Goal: Find specific page/section: Find specific page/section

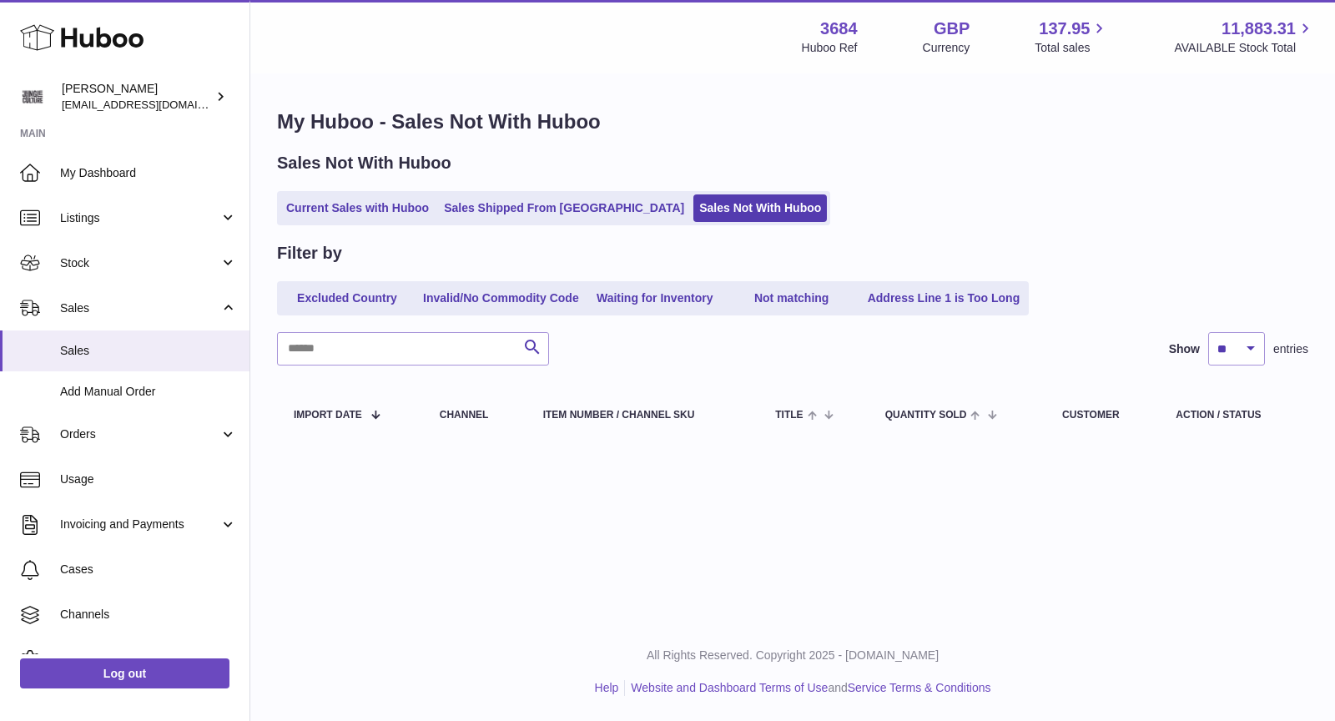
click at [400, 210] on link "Current Sales with Huboo" at bounding box center [357, 208] width 154 height 28
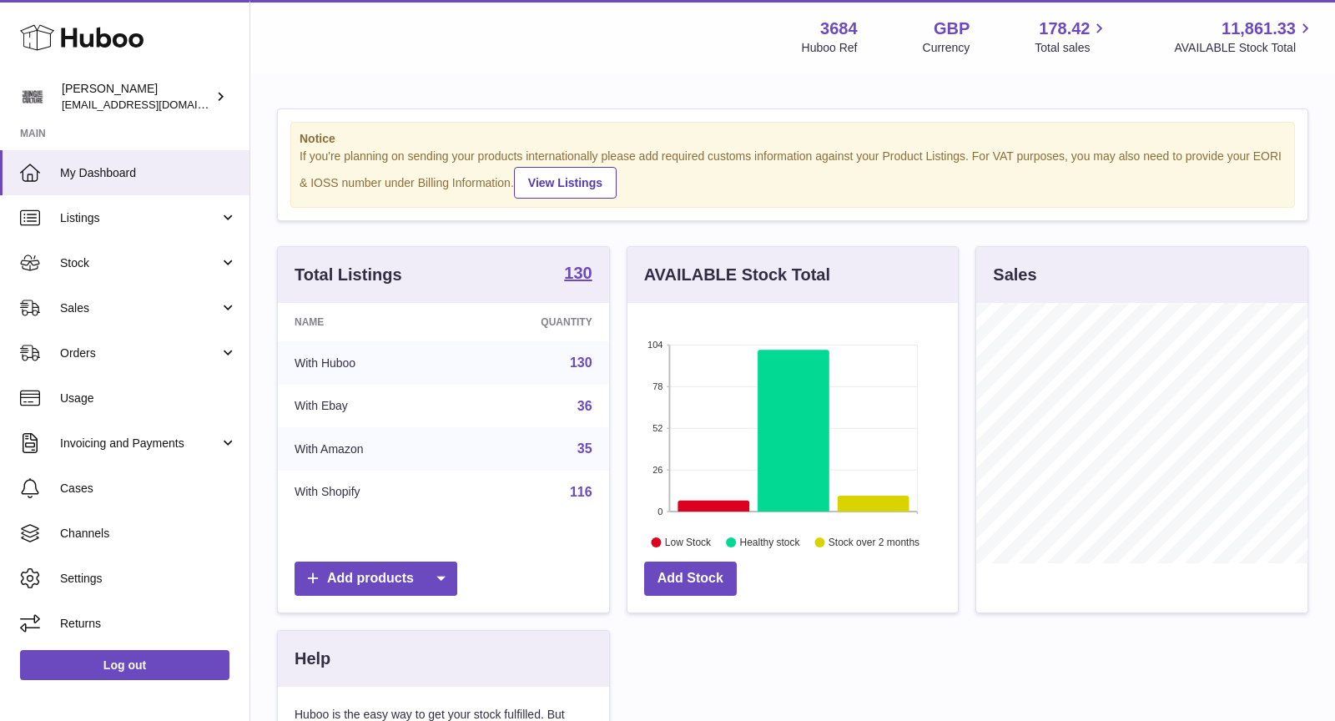
scroll to position [259, 331]
click at [94, 307] on span "Sales" at bounding box center [139, 308] width 159 height 16
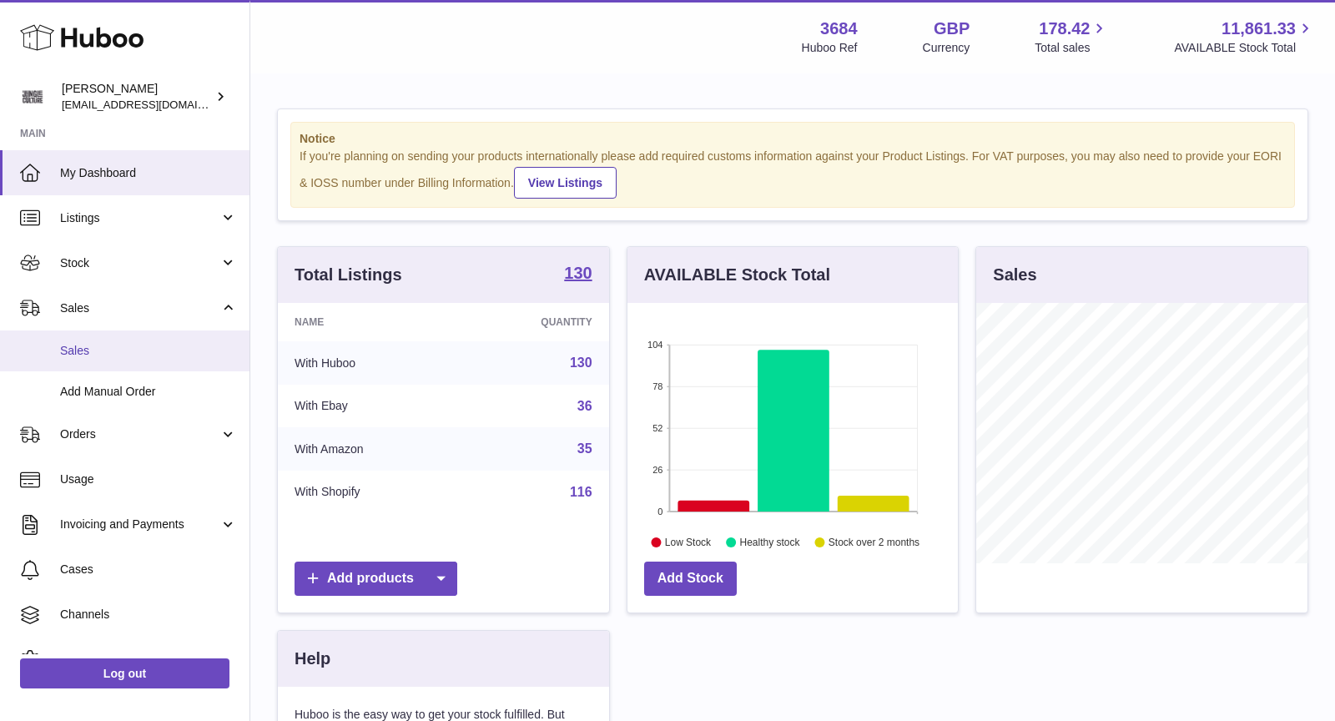
click at [109, 340] on link "Sales" at bounding box center [124, 350] width 249 height 41
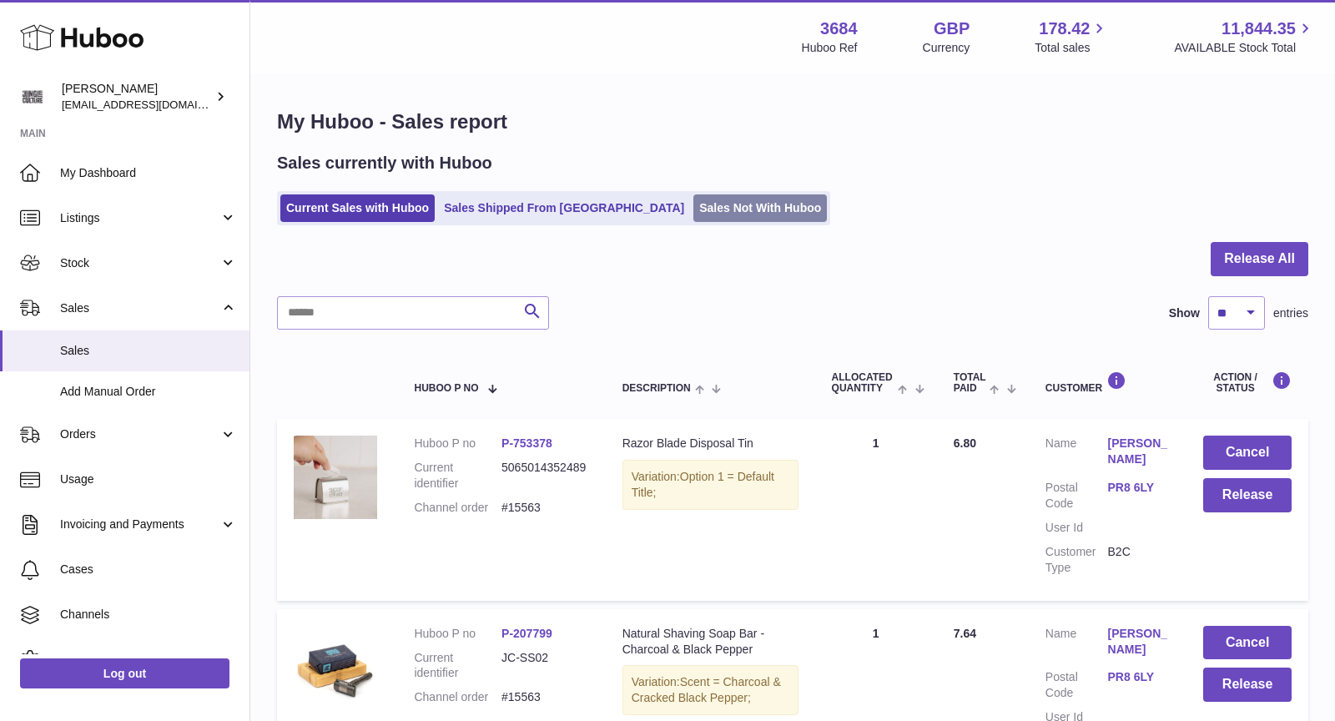
click at [693, 210] on link "Sales Not With Huboo" at bounding box center [759, 208] width 133 height 28
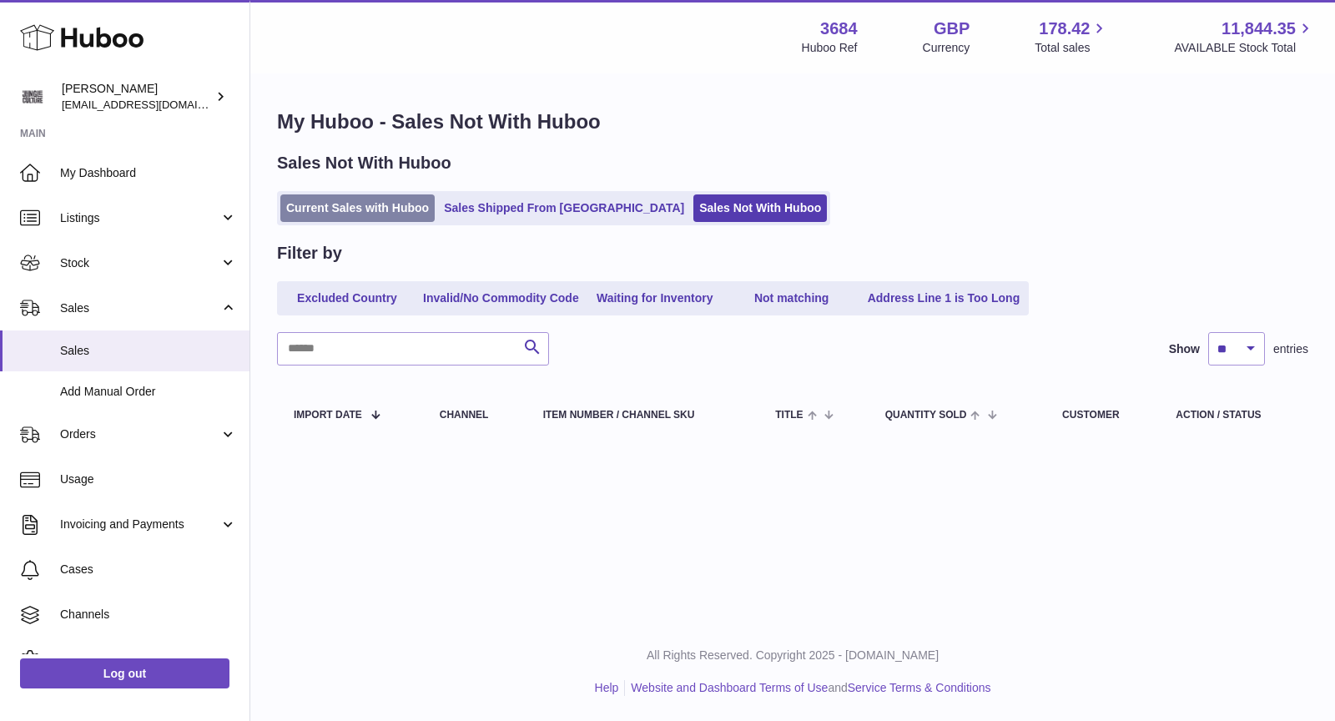
click at [374, 208] on link "Current Sales with Huboo" at bounding box center [357, 208] width 154 height 28
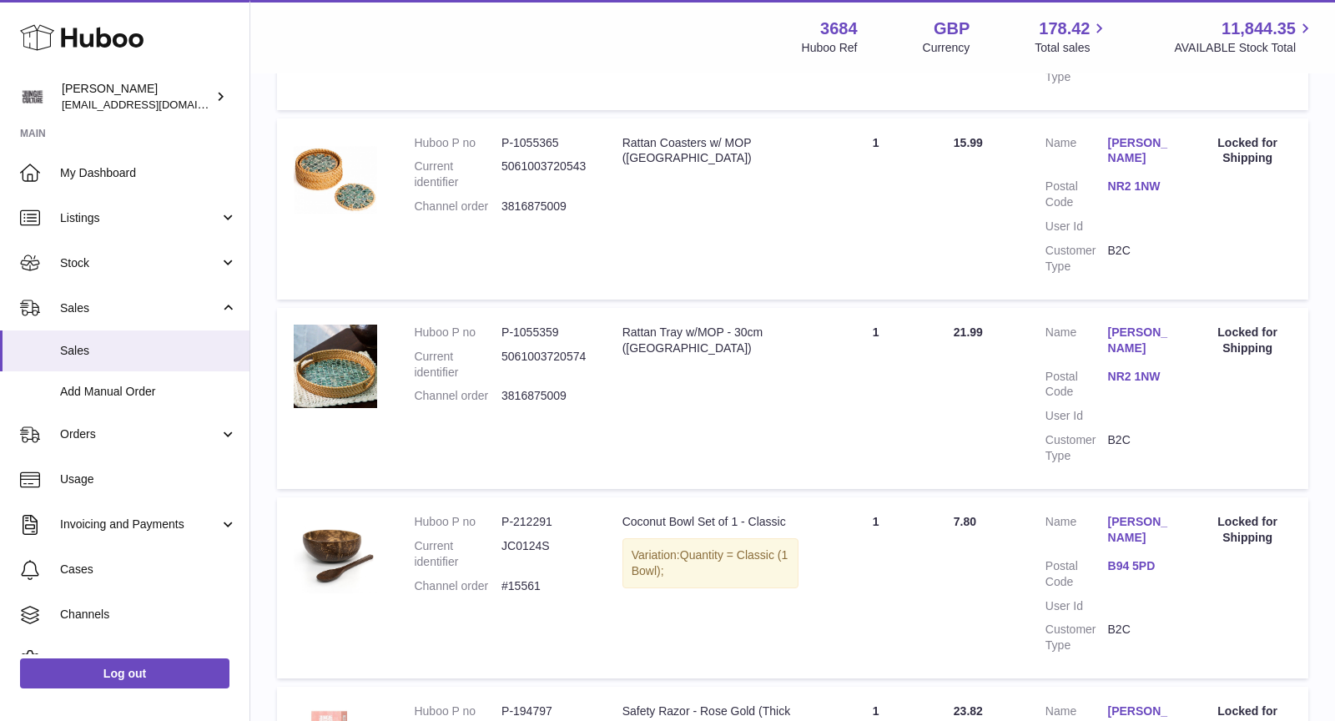
scroll to position [1767, 0]
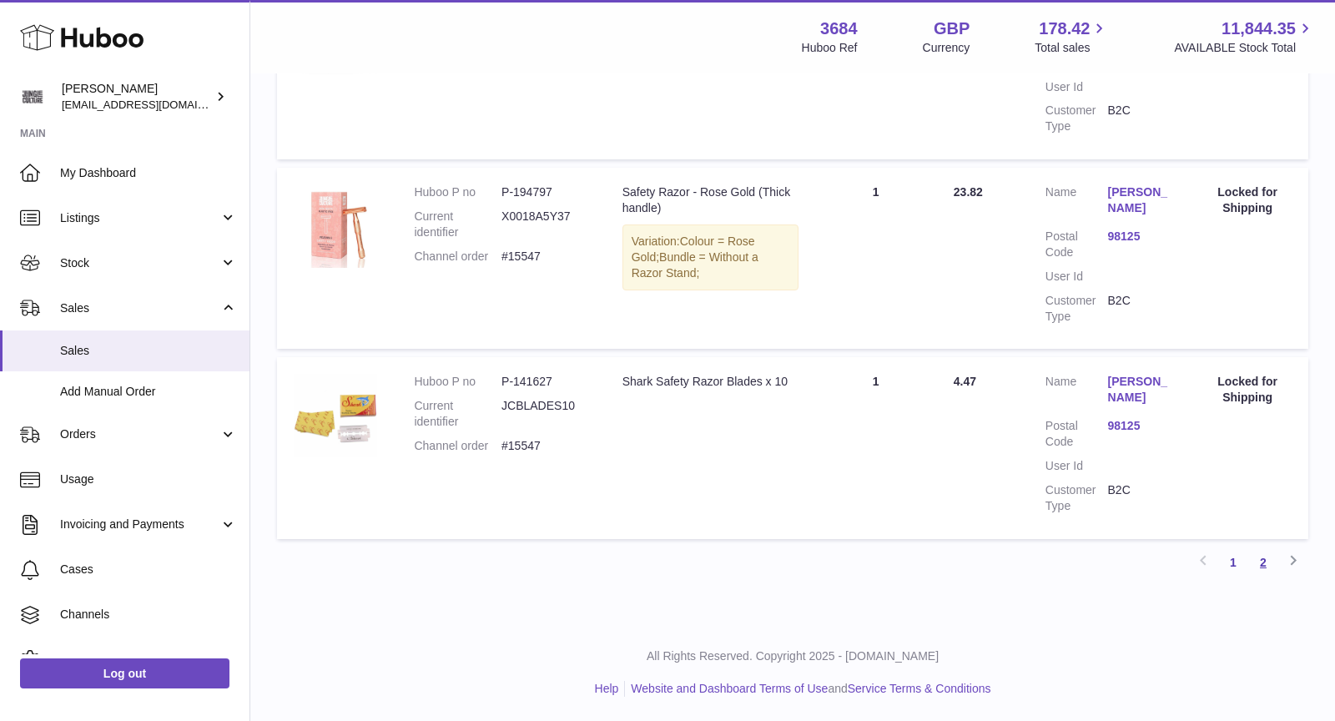
click at [1268, 566] on link "2" at bounding box center [1263, 562] width 30 height 30
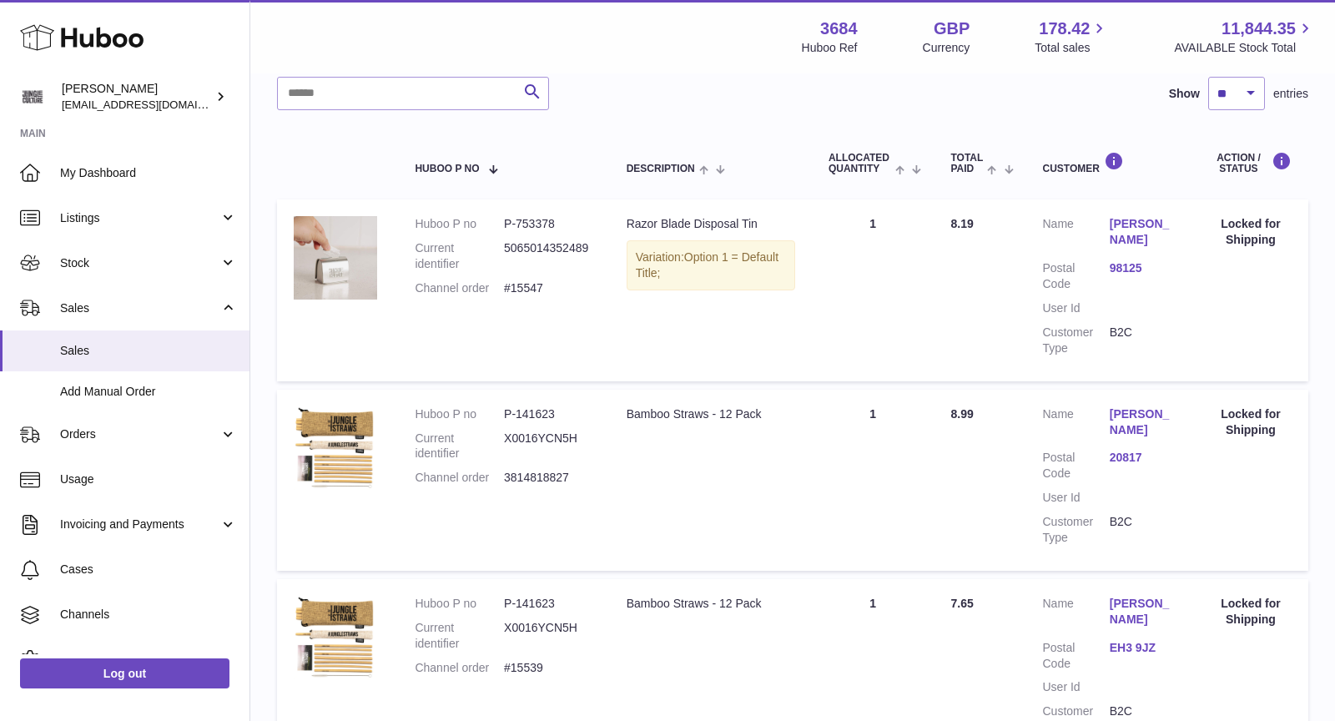
scroll to position [1199, 0]
